Goal: Transaction & Acquisition: Purchase product/service

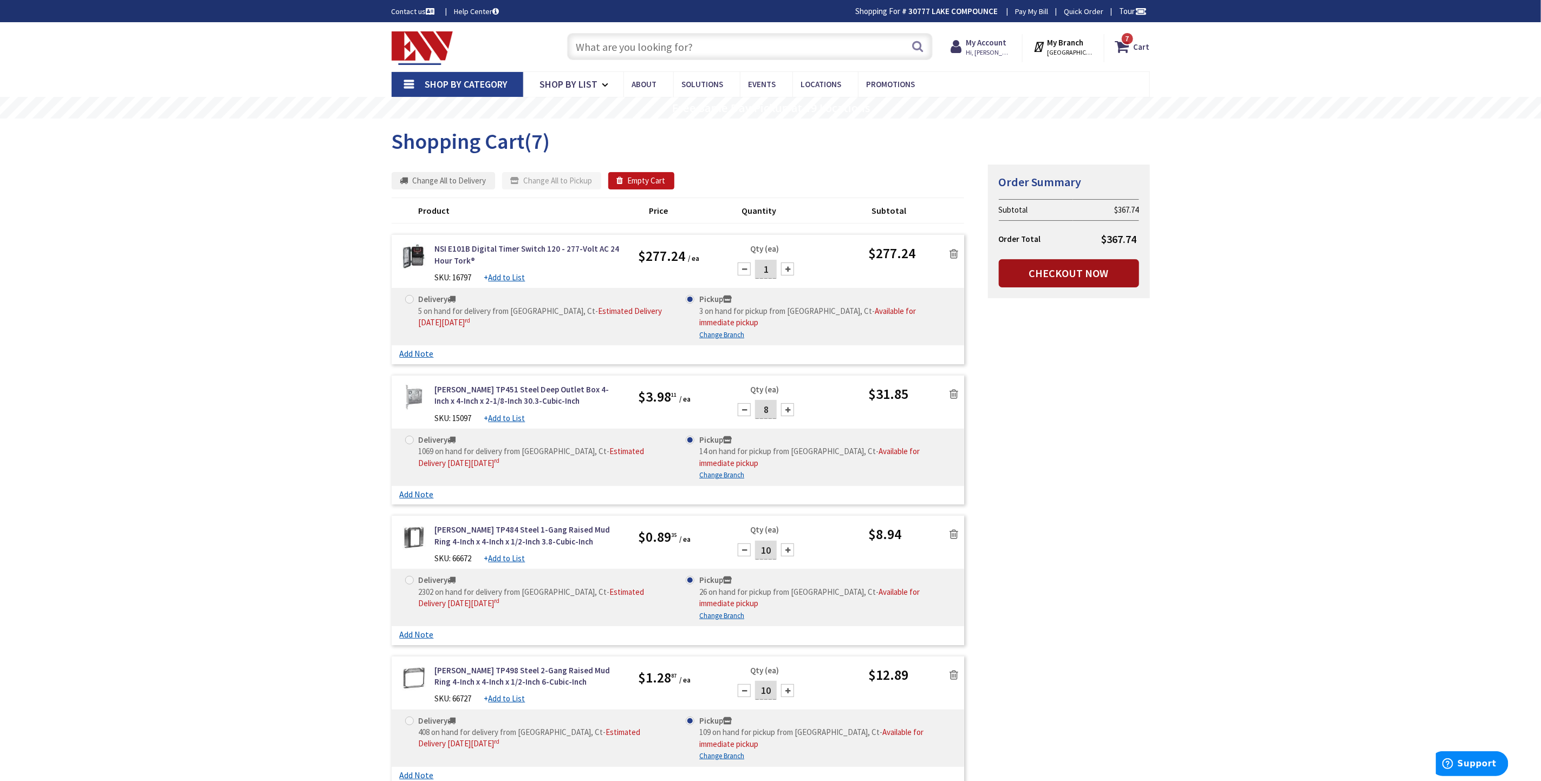
click at [1074, 273] on link "Checkout Now" at bounding box center [1069, 273] width 140 height 28
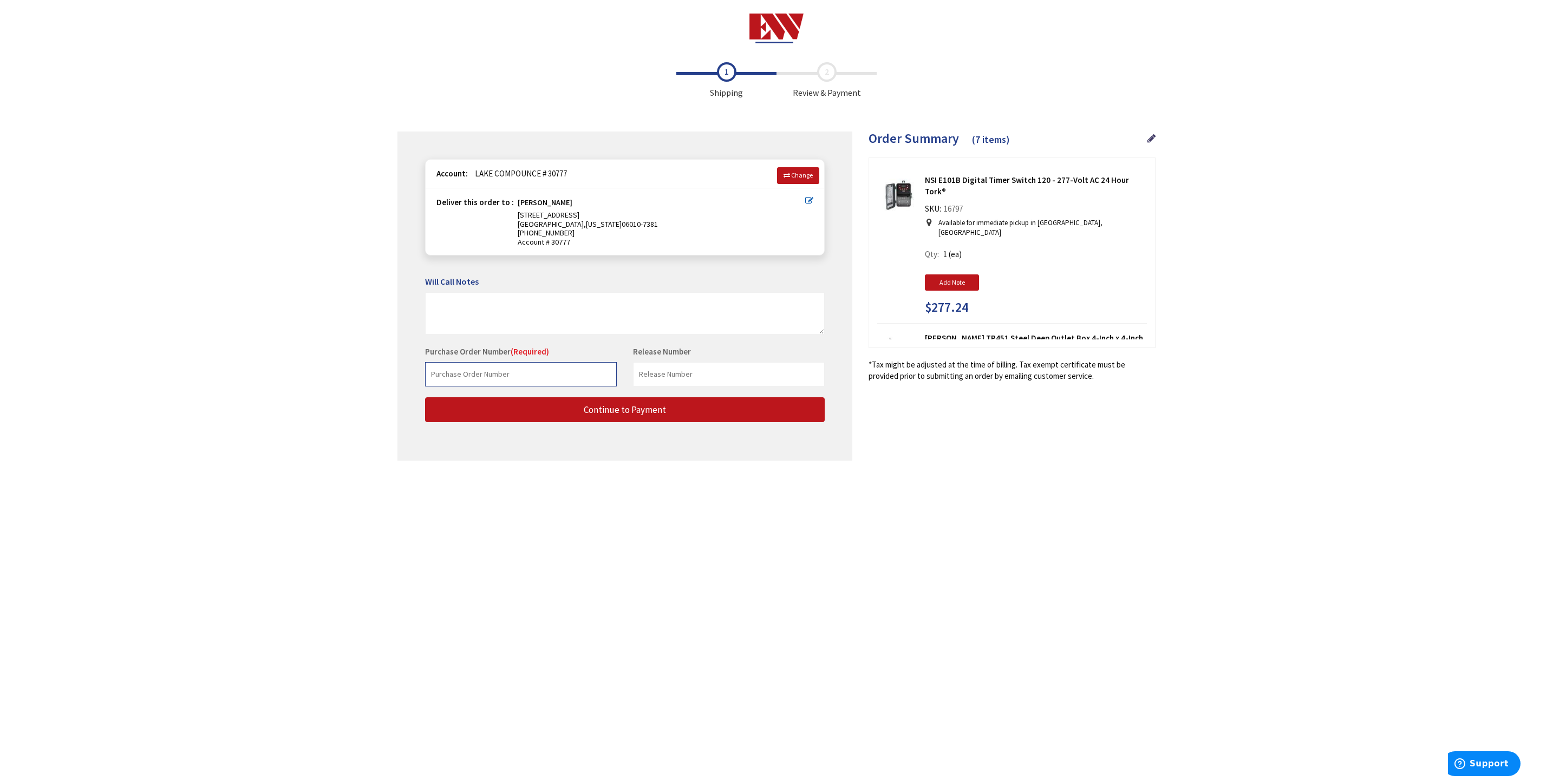
click at [496, 376] on input "text" at bounding box center [521, 374] width 192 height 24
paste input "FFP-PO-0103849"
type input "FFP-PO-0103849"
click at [678, 413] on button "Continue to Payment" at bounding box center [625, 410] width 400 height 25
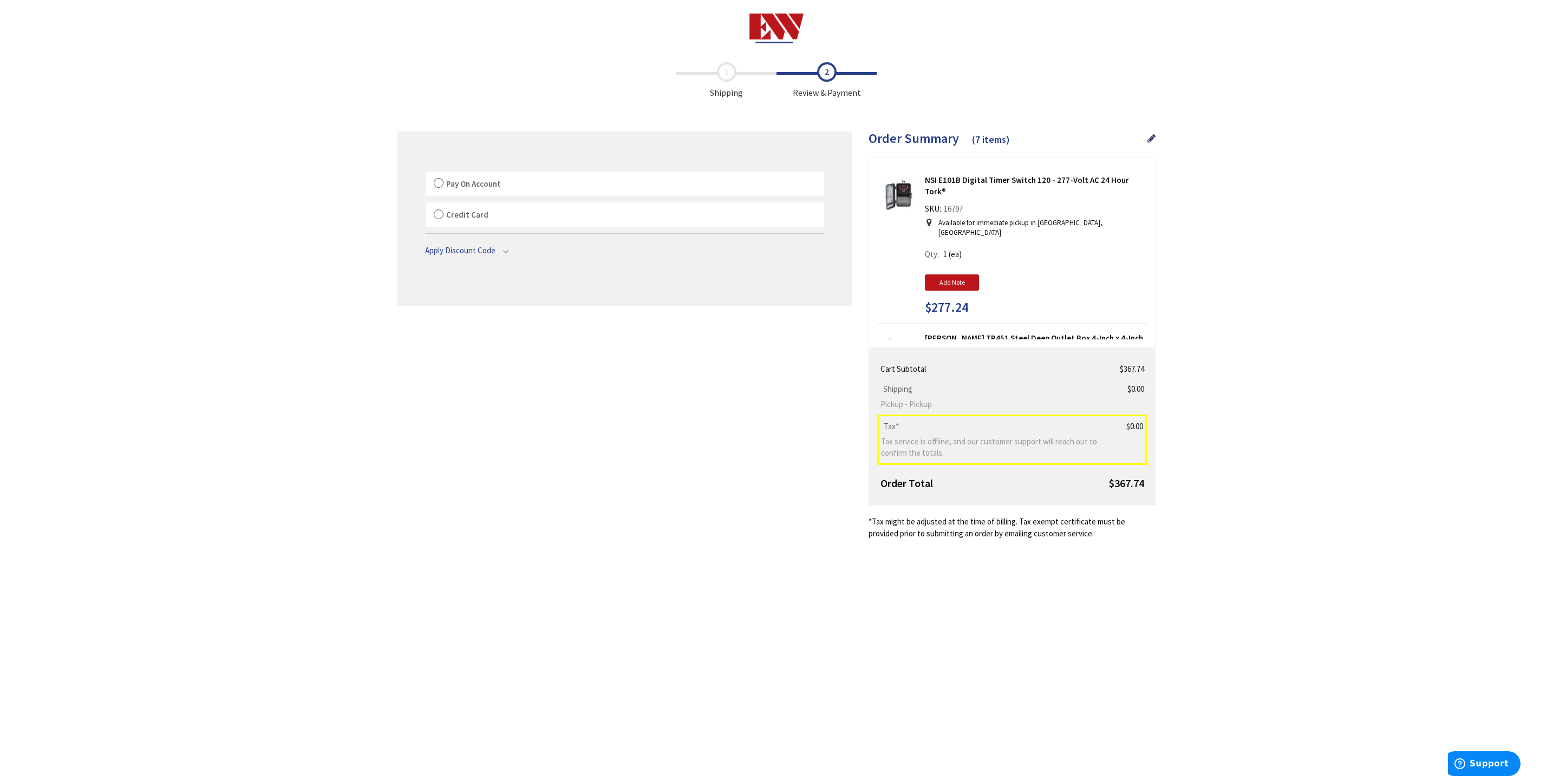
click at [440, 186] on label "Pay On Account" at bounding box center [625, 184] width 399 height 25
click at [426, 174] on input "Pay On Account" at bounding box center [426, 174] width 0 height 0
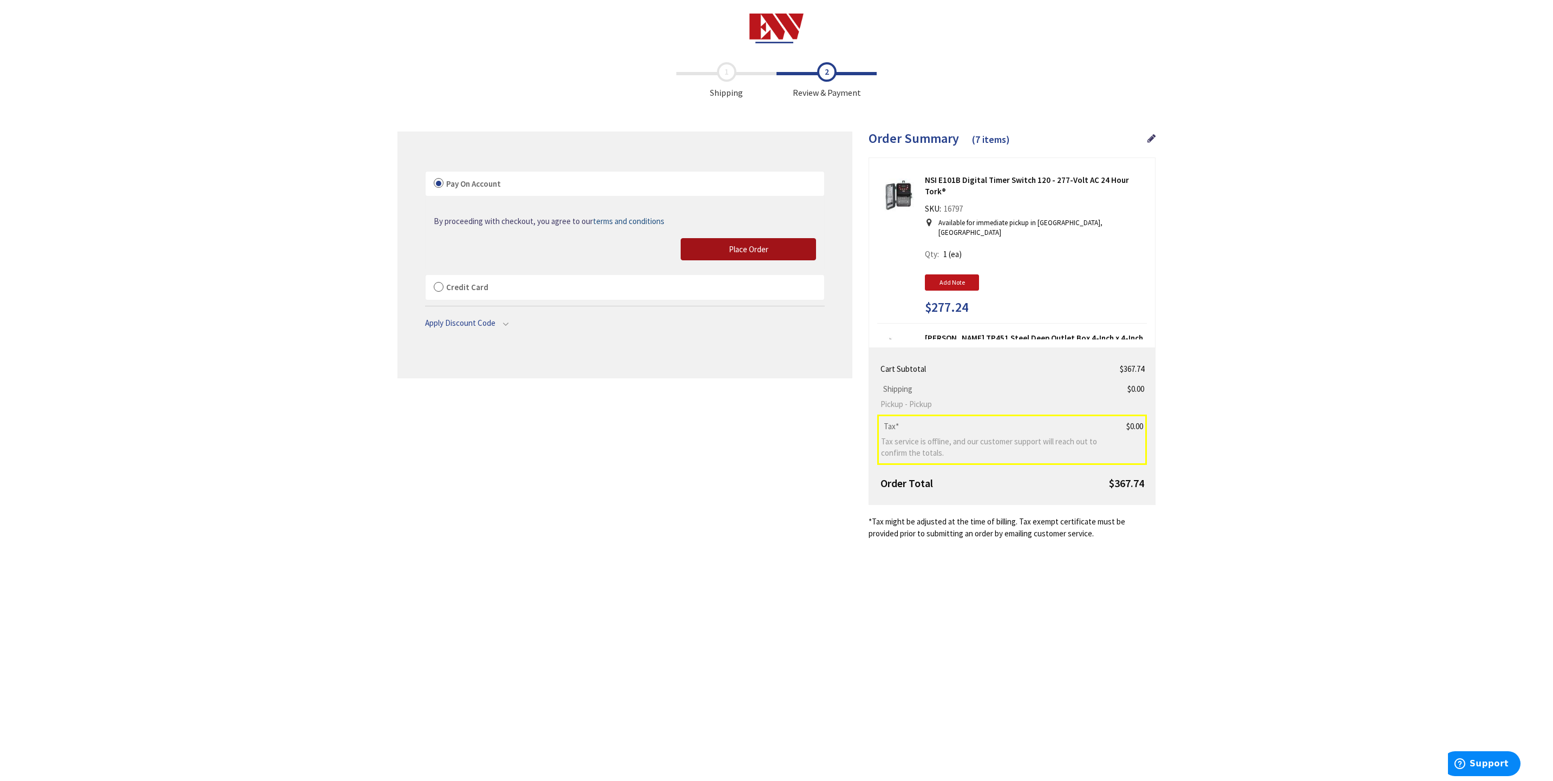
click at [772, 251] on button "Place Order" at bounding box center [748, 249] width 135 height 23
